Goal: Use online tool/utility: Use online tool/utility

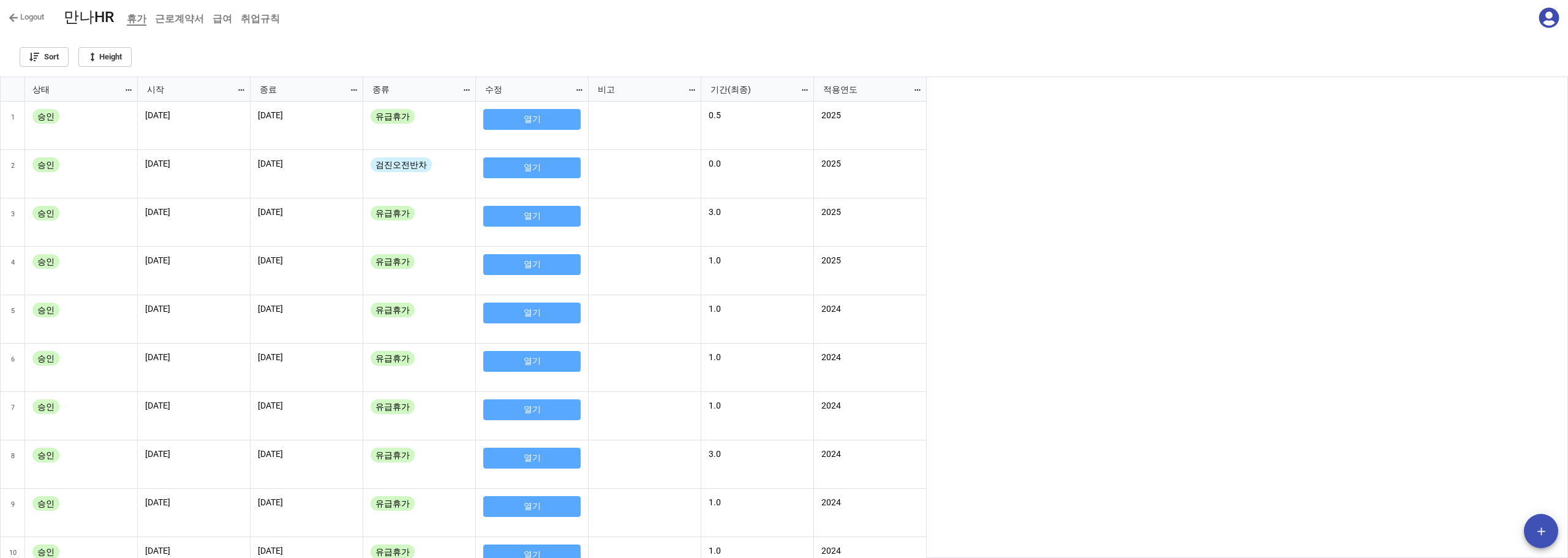
scroll to position [474, 1561]
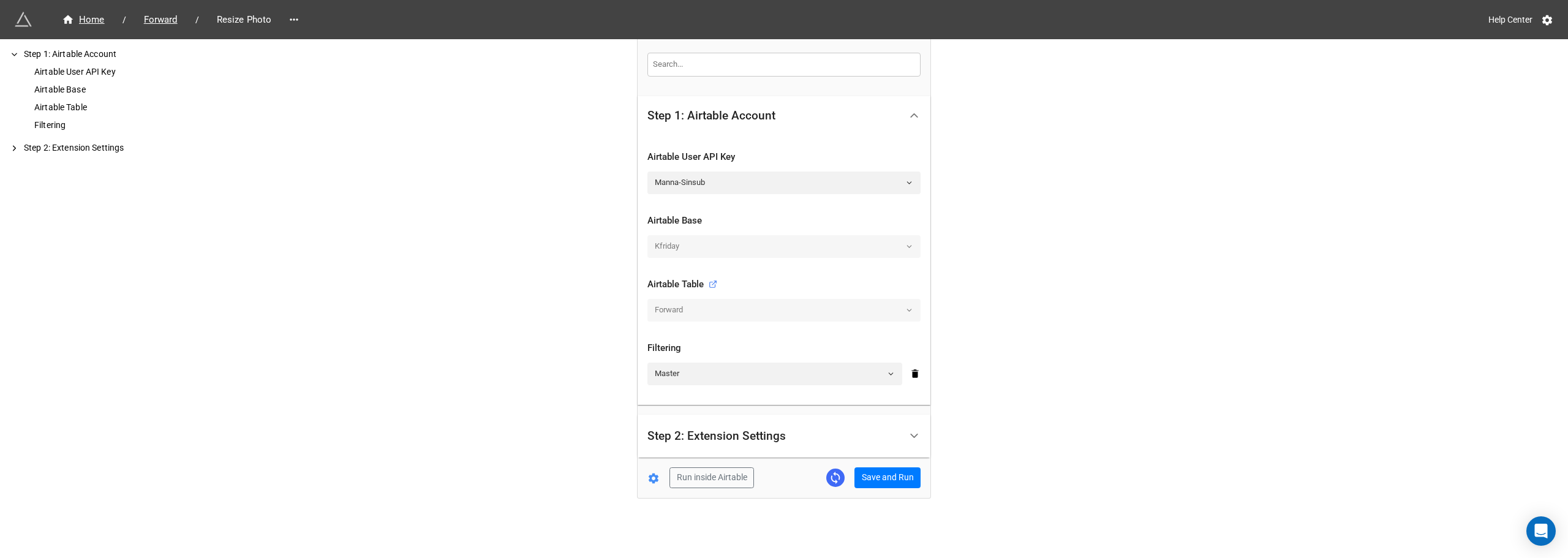
scroll to position [193, 0]
click at [895, 471] on button "Save and Run" at bounding box center [888, 477] width 66 height 21
